Goal: Information Seeking & Learning: Learn about a topic

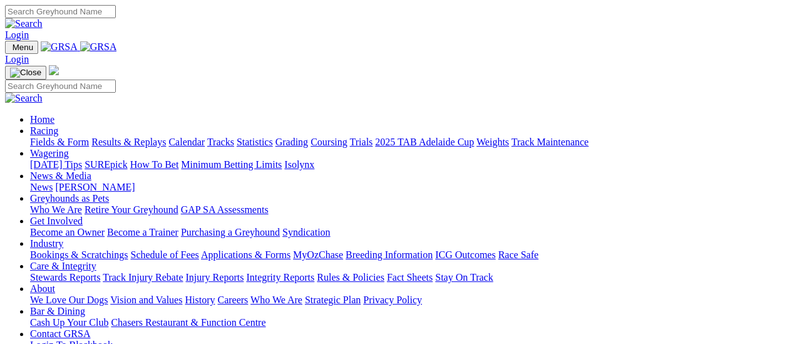
click at [137, 136] on link "Results & Replays" at bounding box center [128, 141] width 74 height 11
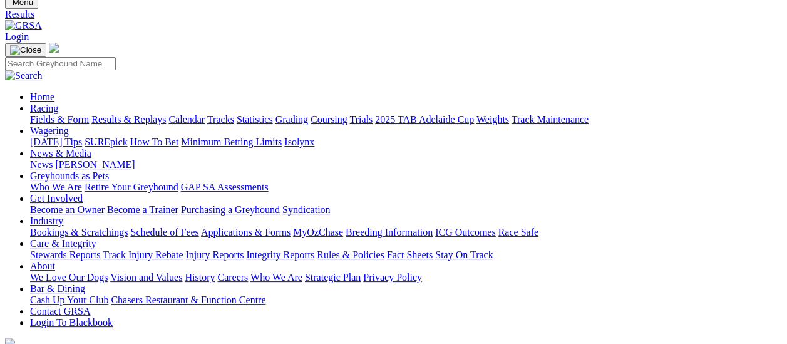
scroll to position [63, 0]
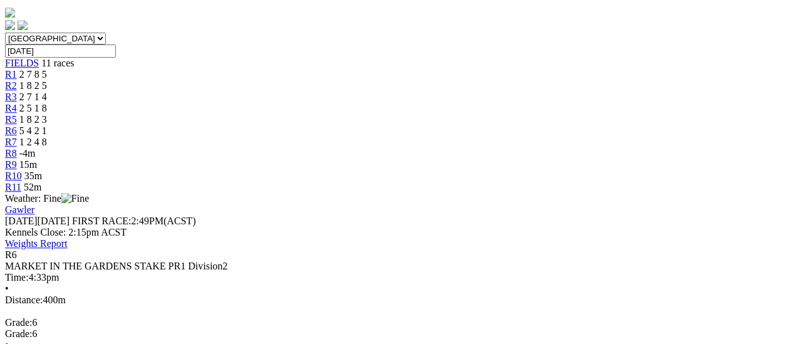
scroll to position [125, 0]
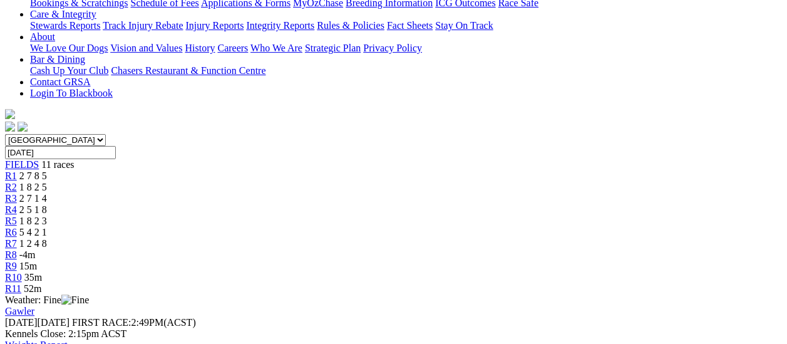
scroll to position [188, 0]
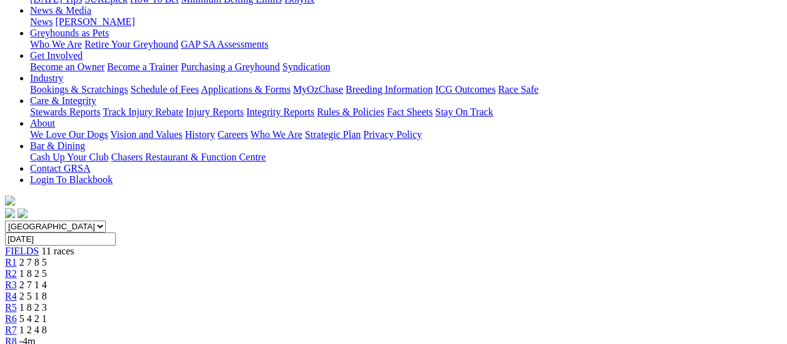
click at [17, 313] on span "R6" at bounding box center [11, 318] width 12 height 11
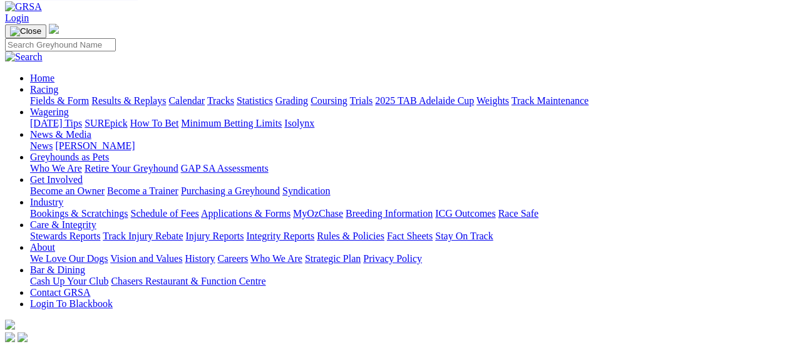
scroll to position [63, 0]
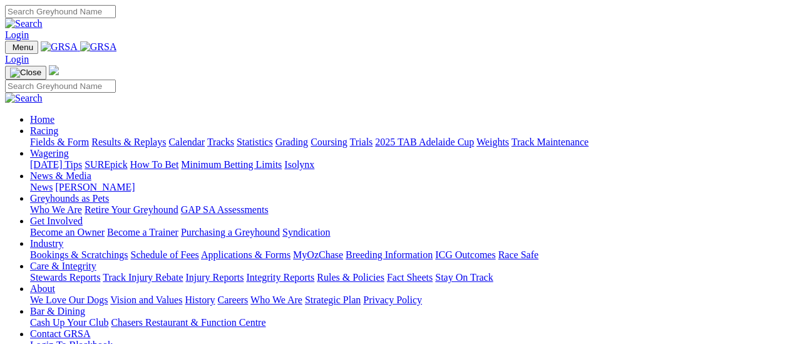
click at [65, 136] on link "Fields & Form" at bounding box center [59, 141] width 59 height 11
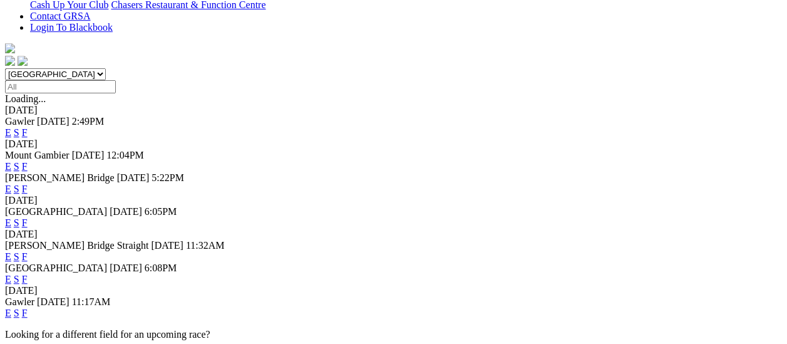
scroll to position [376, 0]
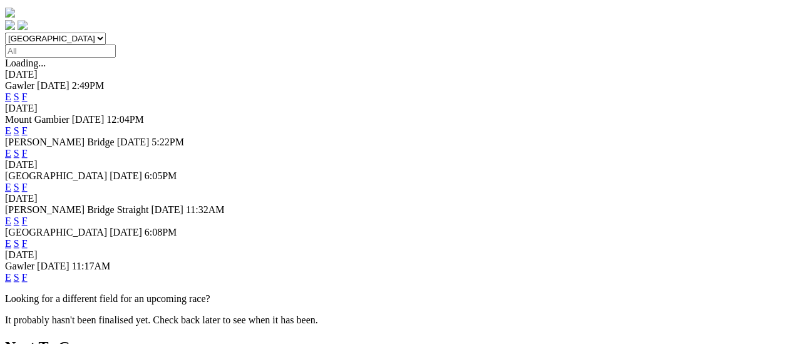
click at [28, 272] on link "F" at bounding box center [25, 277] width 6 height 11
